Goal: Transaction & Acquisition: Download file/media

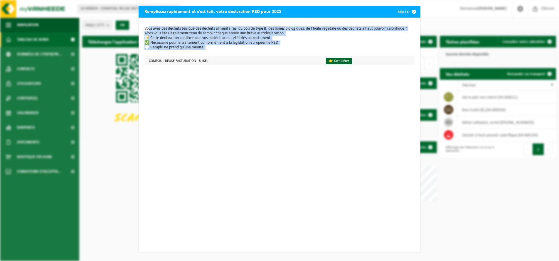
drag, startPoint x: 146, startPoint y: 27, endPoint x: 276, endPoint y: 58, distance: 133.4
click at [276, 58] on div "Vous avez des déchets tels que des déchets alimentaires, du bois de type B, des…" at bounding box center [280, 135] width 282 height 235
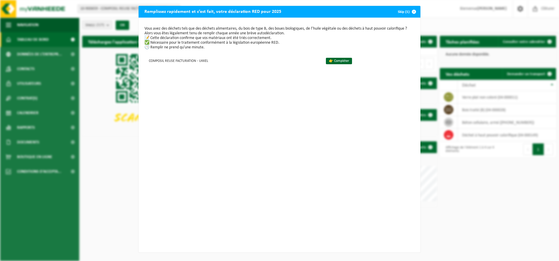
click at [154, 26] on div "Vous avez des déchets tels que des déchets alimentaires, du bois de type B, des…" at bounding box center [280, 135] width 282 height 235
click at [358, 28] on p "Vous avez des déchets tels que des déchets alimentaires, du bois de type B, des…" at bounding box center [279, 37] width 270 height 23
drag, startPoint x: 348, startPoint y: 28, endPoint x: 387, endPoint y: 29, distance: 38.8
click at [386, 30] on p "Vous avez des déchets tels que des déchets alimentaires, du bois de type B, des…" at bounding box center [279, 37] width 270 height 23
drag, startPoint x: 391, startPoint y: 28, endPoint x: 345, endPoint y: 28, distance: 45.8
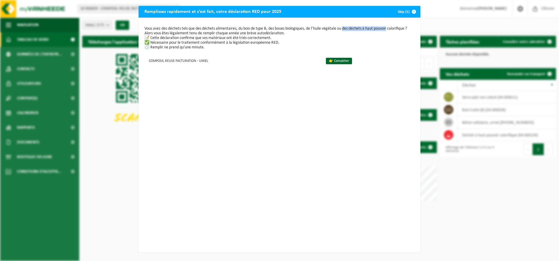
click at [345, 28] on p "Vous avez des déchets tels que des déchets alimentaires, du bois de type B, des…" at bounding box center [279, 37] width 270 height 23
click at [345, 34] on p "Vous avez des déchets tels que des déchets alimentaires, du bois de type B, des…" at bounding box center [279, 37] width 270 height 23
drag, startPoint x: 345, startPoint y: 28, endPoint x: 389, endPoint y: 29, distance: 43.8
click at [389, 29] on p "Vous avez des déchets tels que des déchets alimentaires, du bois de type B, des…" at bounding box center [279, 37] width 270 height 23
drag, startPoint x: 390, startPoint y: 28, endPoint x: 346, endPoint y: 29, distance: 44.9
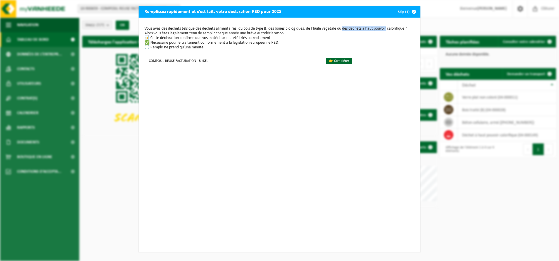
click at [346, 29] on p "Vous avez des déchets tels que des déchets alimentaires, du bois de type B, des…" at bounding box center [279, 37] width 270 height 23
click at [408, 11] on span "button" at bounding box center [414, 12] width 12 height 12
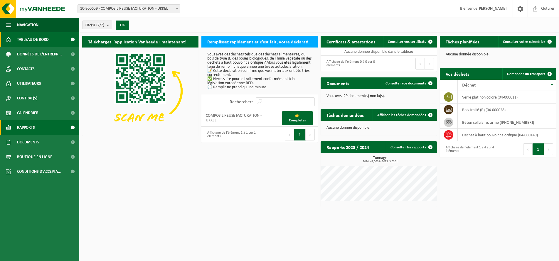
click at [35, 128] on span "Rapports" at bounding box center [26, 127] width 18 height 15
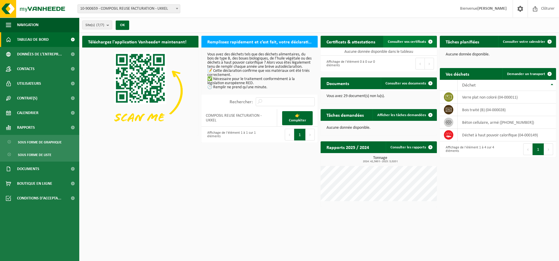
click at [410, 40] on span "Consulter vos certificats" at bounding box center [407, 42] width 38 height 4
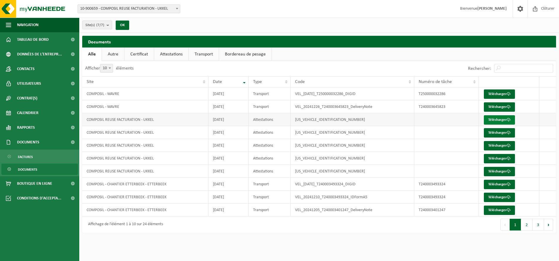
click at [494, 118] on link "Télécharger" at bounding box center [499, 119] width 31 height 9
click at [135, 58] on link "Certificat" at bounding box center [138, 55] width 29 height 14
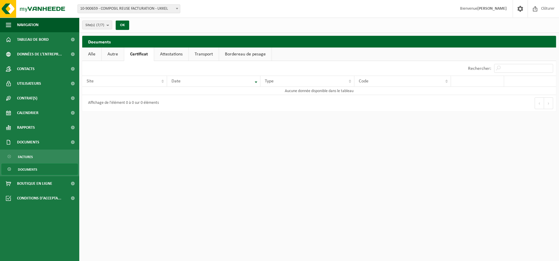
click at [96, 54] on link "Alle" at bounding box center [91, 55] width 19 height 14
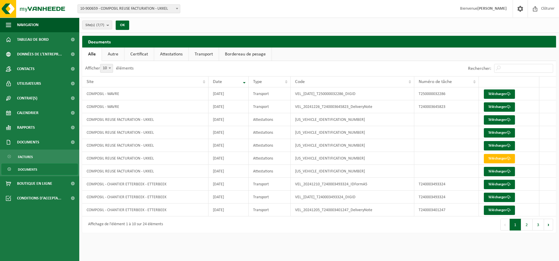
click at [35, 169] on span "Documents" at bounding box center [27, 169] width 19 height 11
click at [498, 171] on link "Télécharger" at bounding box center [499, 171] width 31 height 9
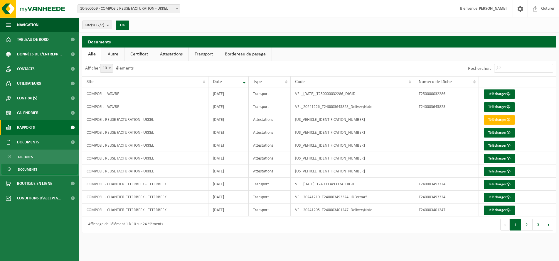
click at [27, 129] on span "Rapports" at bounding box center [26, 127] width 18 height 15
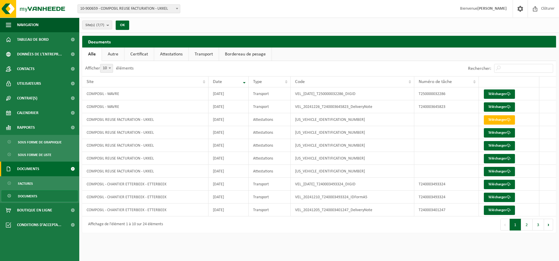
click at [29, 171] on span "Documents" at bounding box center [28, 169] width 22 height 15
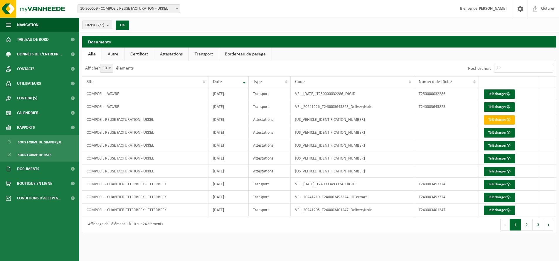
click at [142, 57] on link "Certificat" at bounding box center [138, 55] width 29 height 14
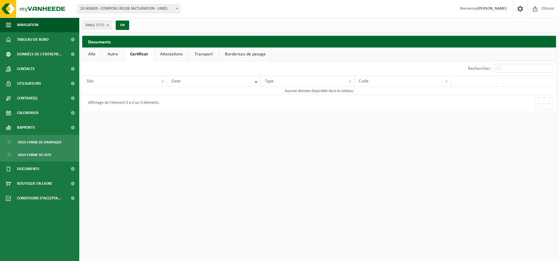
click at [117, 52] on link "Autre" at bounding box center [113, 55] width 22 height 14
click at [95, 52] on link "Alle" at bounding box center [91, 55] width 19 height 14
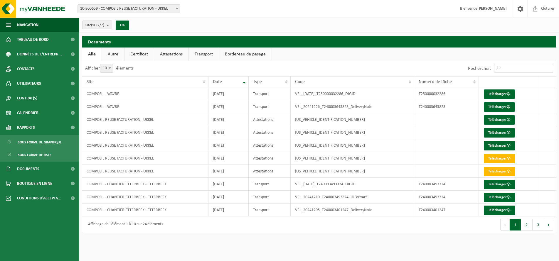
click at [143, 54] on link "Certificat" at bounding box center [138, 55] width 29 height 14
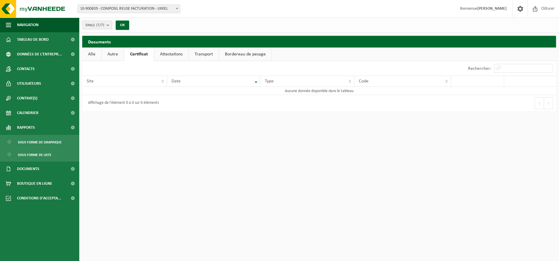
click at [124, 53] on link "Certificat" at bounding box center [139, 55] width 30 height 14
click at [95, 54] on link "Alle" at bounding box center [91, 55] width 19 height 14
